Goal: Transaction & Acquisition: Purchase product/service

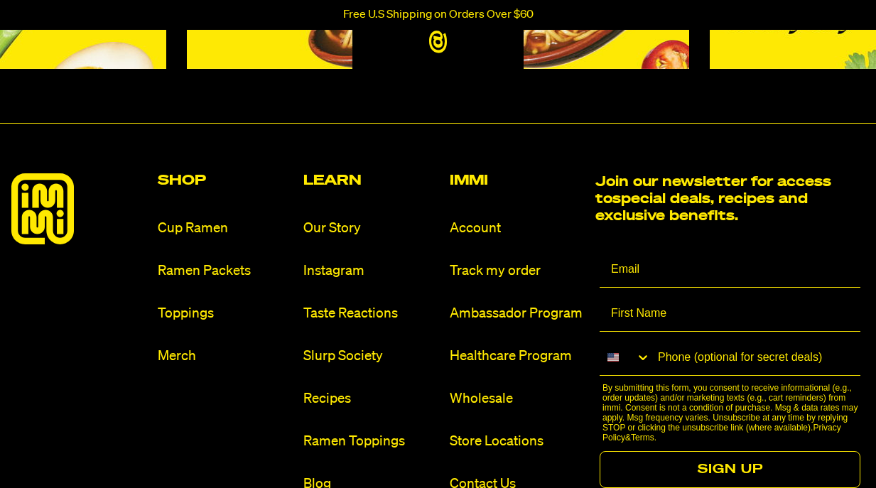
scroll to position [1439, 0]
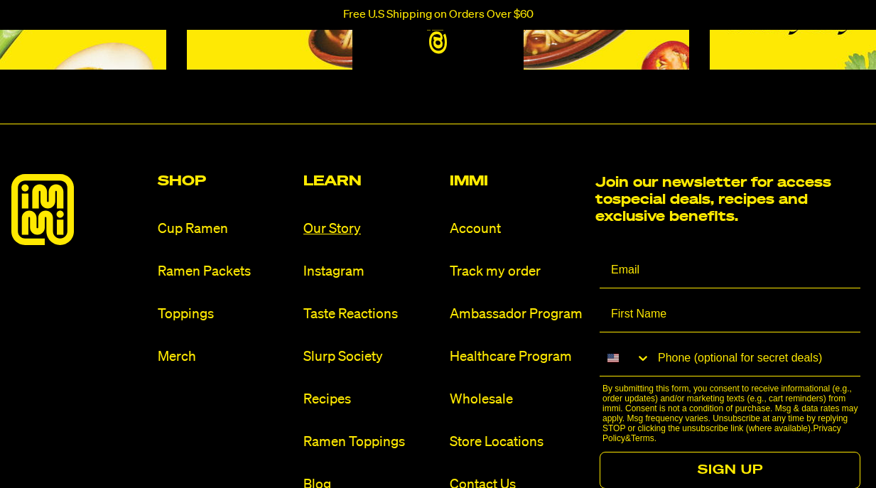
click at [335, 232] on link "Our Story" at bounding box center [370, 229] width 135 height 19
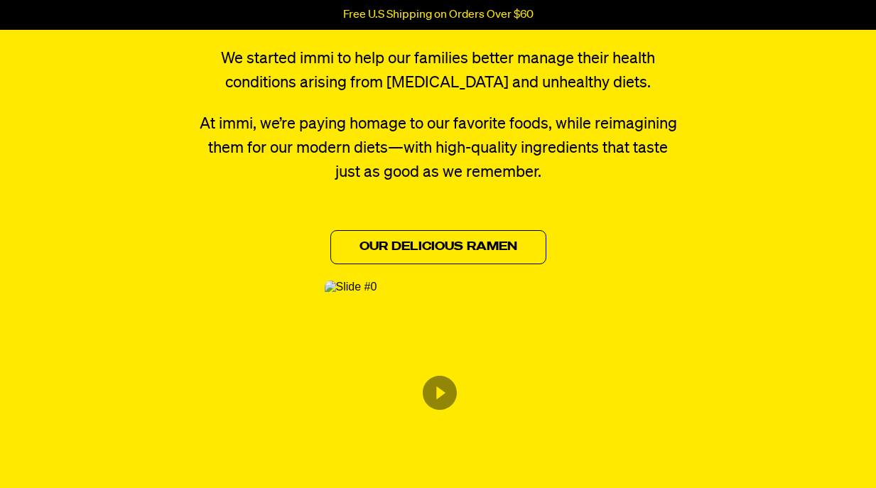
scroll to position [675, 0]
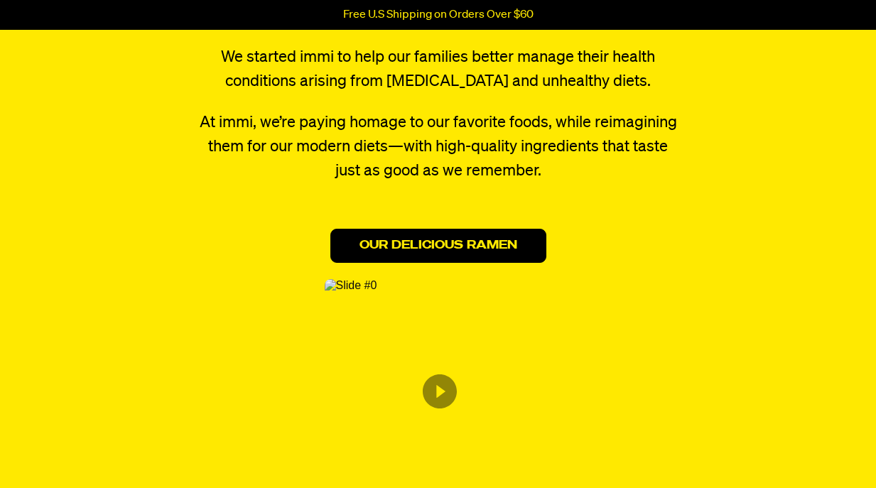
click at [455, 243] on link "Our Delicious Ramen" at bounding box center [438, 246] width 216 height 34
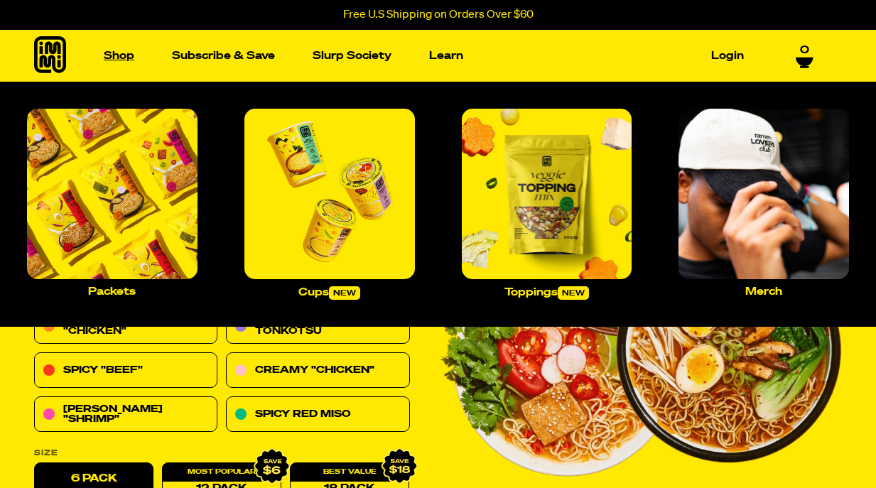
click at [119, 54] on link "Shop" at bounding box center [119, 56] width 42 height 22
click at [138, 208] on img "Main navigation" at bounding box center [112, 194] width 171 height 171
